Goal: Transaction & Acquisition: Purchase product/service

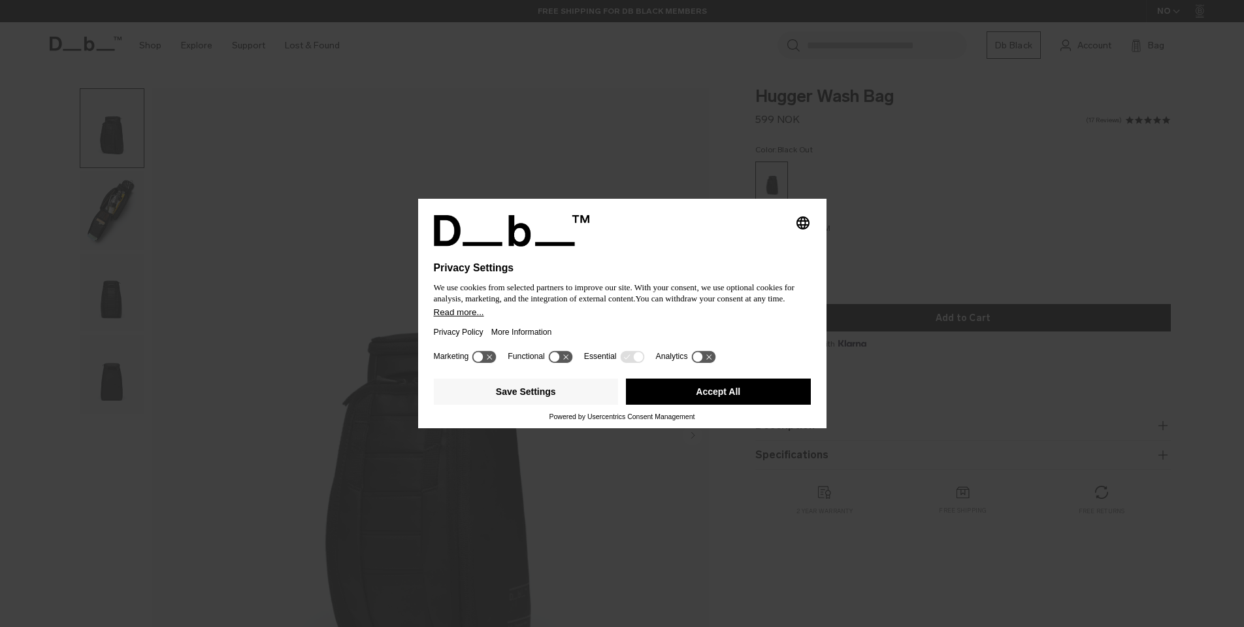
click at [493, 363] on icon at bounding box center [484, 356] width 24 height 12
click at [491, 361] on icon at bounding box center [491, 357] width 10 height 10
click at [572, 359] on icon at bounding box center [560, 356] width 24 height 12
drag, startPoint x: 572, startPoint y: 359, endPoint x: 593, endPoint y: 363, distance: 21.3
click at [572, 359] on icon at bounding box center [567, 357] width 10 height 10
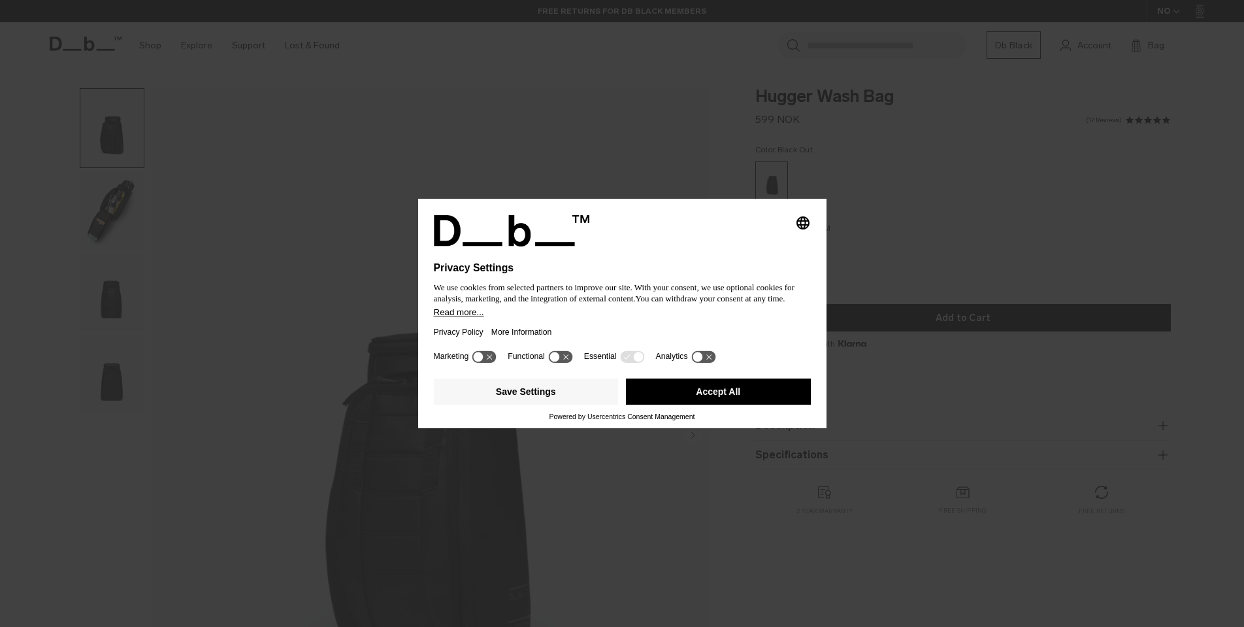
click at [637, 363] on icon at bounding box center [632, 356] width 24 height 12
click at [716, 358] on icon at bounding box center [703, 356] width 24 height 12
click at [714, 360] on icon at bounding box center [709, 357] width 10 height 10
click at [250, 274] on div "Selecting an option will immediately change the language Privacy Settings We us…" at bounding box center [622, 313] width 1244 height 627
click at [582, 403] on button "Save Settings" at bounding box center [526, 391] width 185 height 26
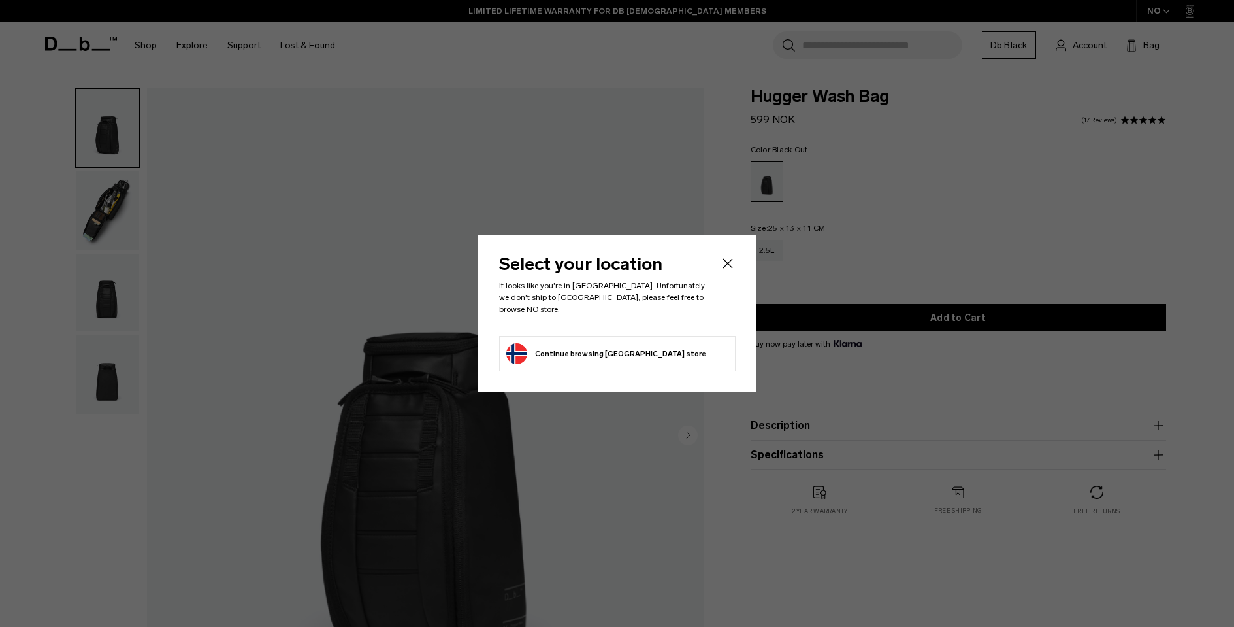
click at [734, 268] on icon "Close" at bounding box center [728, 264] width 16 height 16
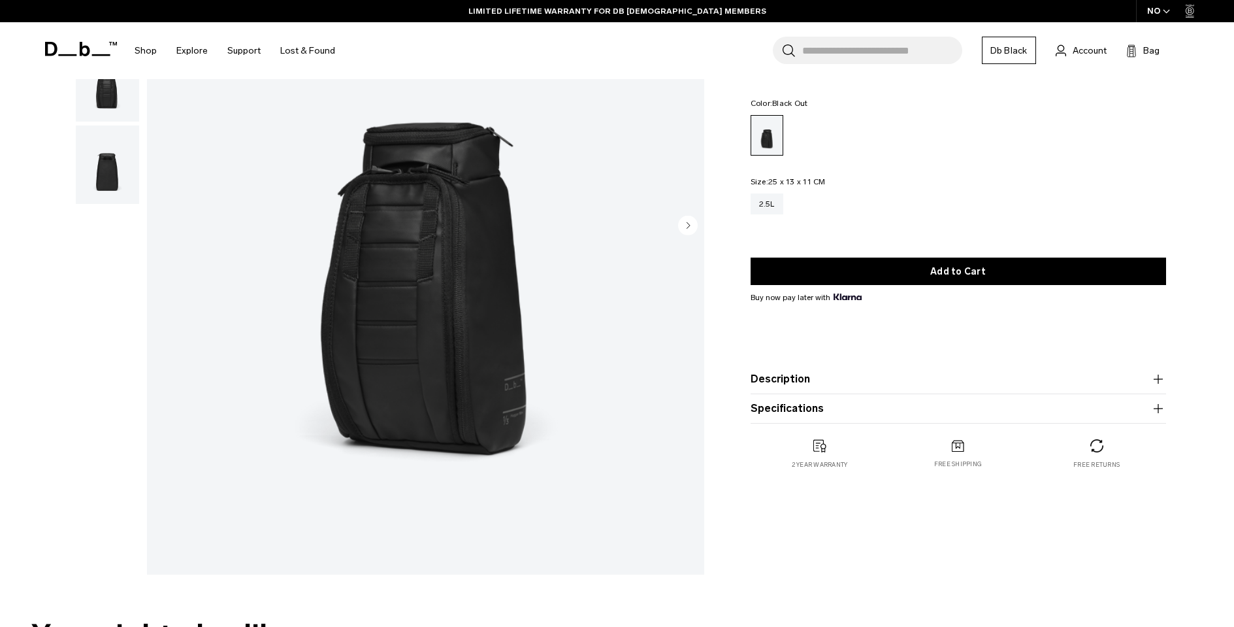
scroll to position [118, 0]
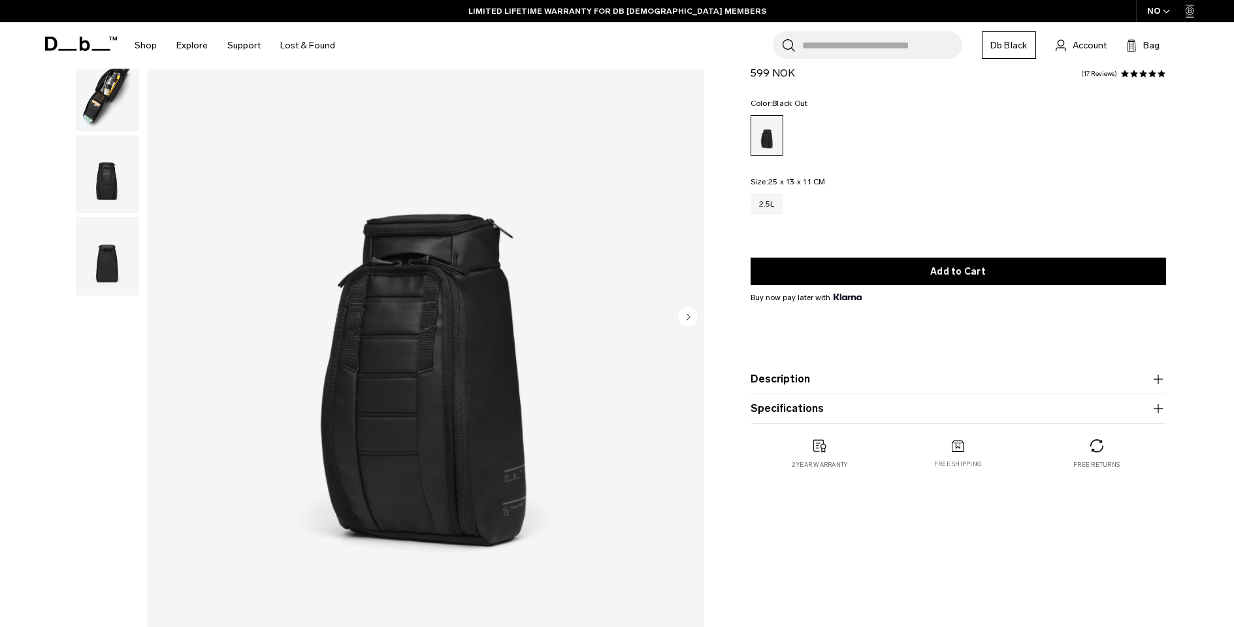
click at [94, 108] on img "button" at bounding box center [107, 92] width 63 height 78
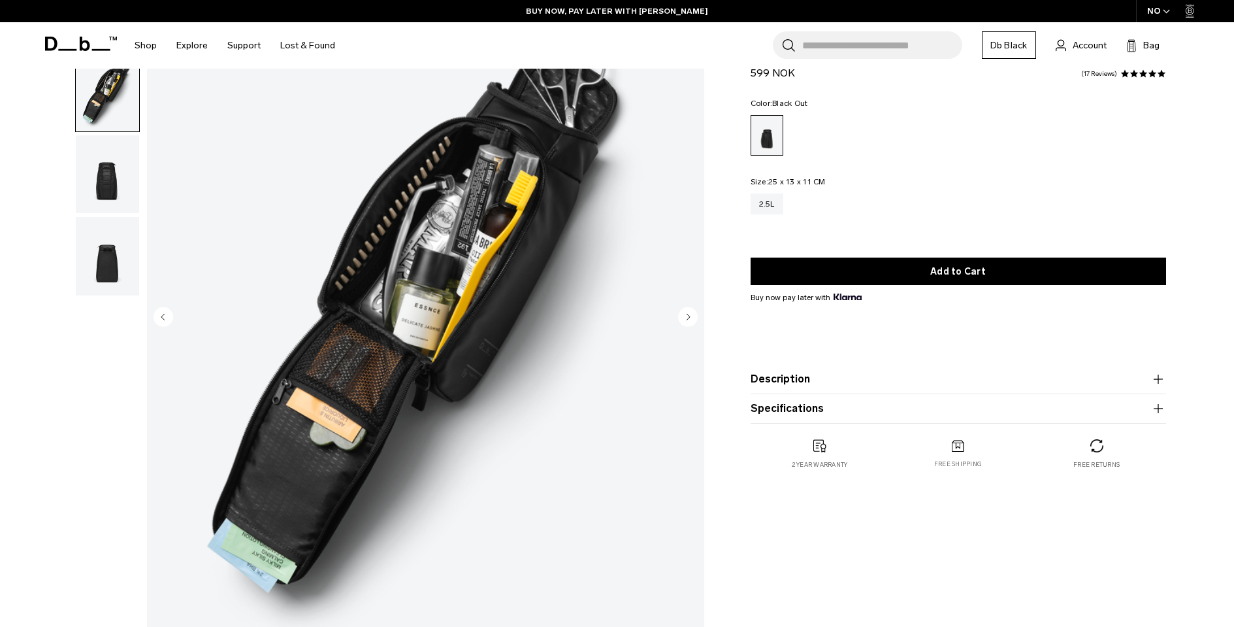
click at [109, 147] on img "button" at bounding box center [107, 174] width 63 height 78
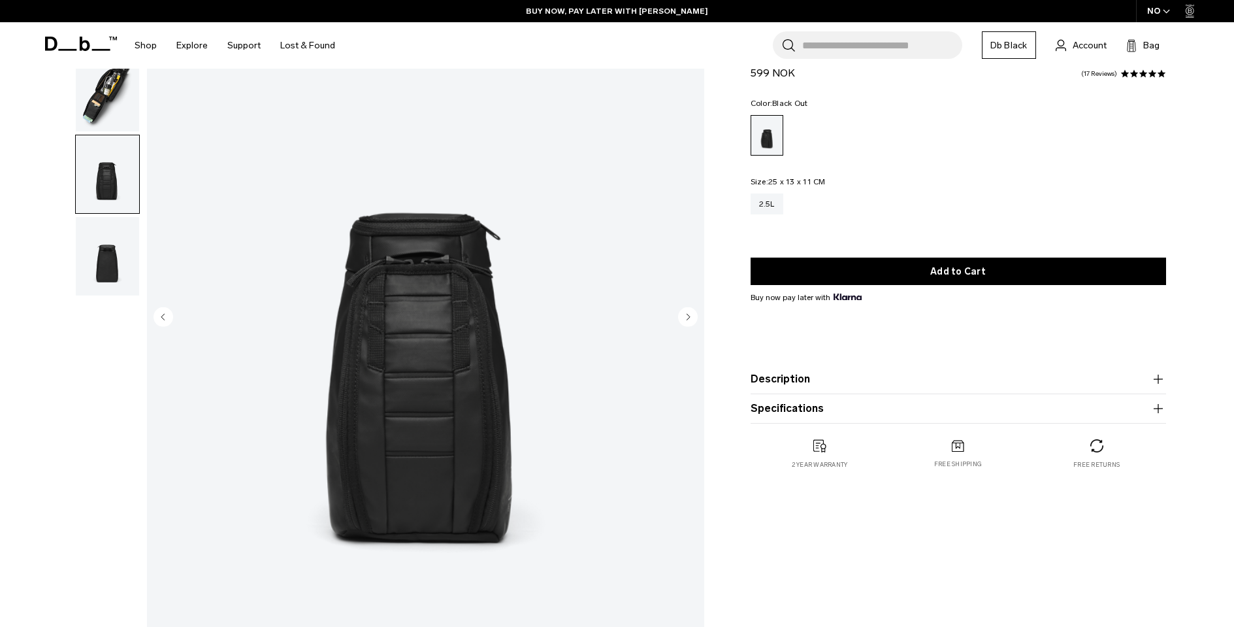
click at [115, 199] on img "button" at bounding box center [107, 174] width 63 height 78
